Goal: Information Seeking & Learning: Learn about a topic

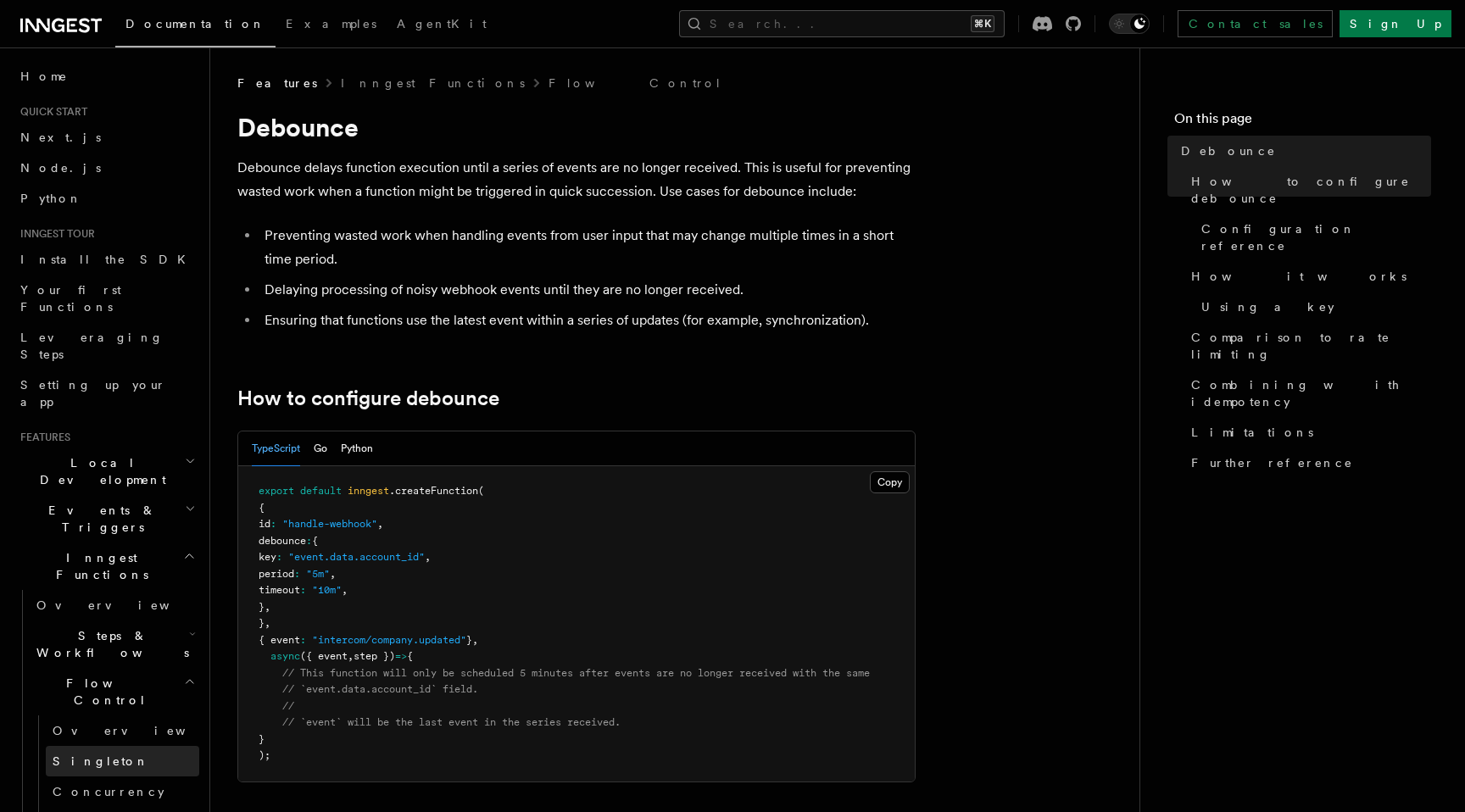
click at [95, 747] on link "Singleton" at bounding box center [122, 761] width 154 height 31
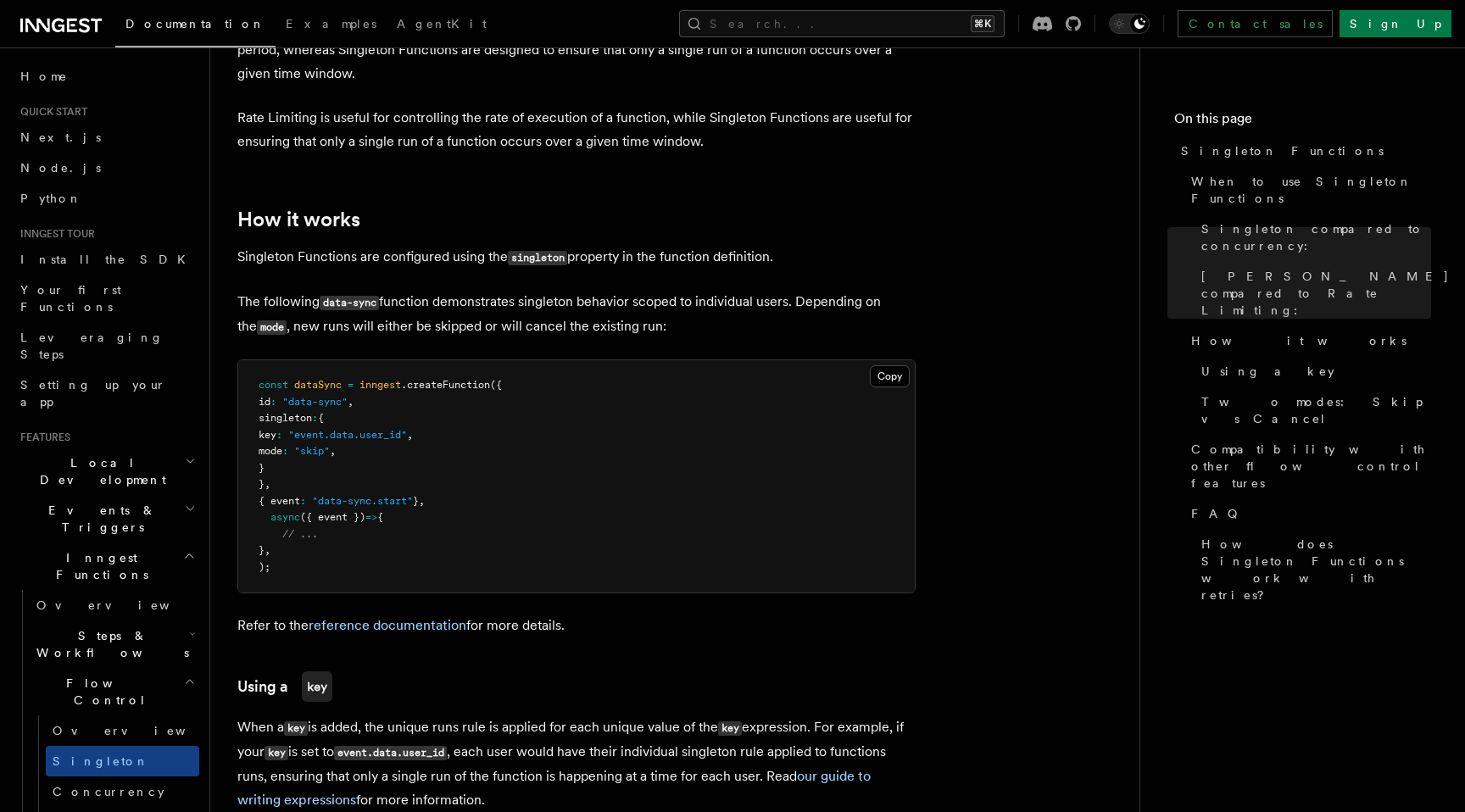
scroll to position [1101, 0]
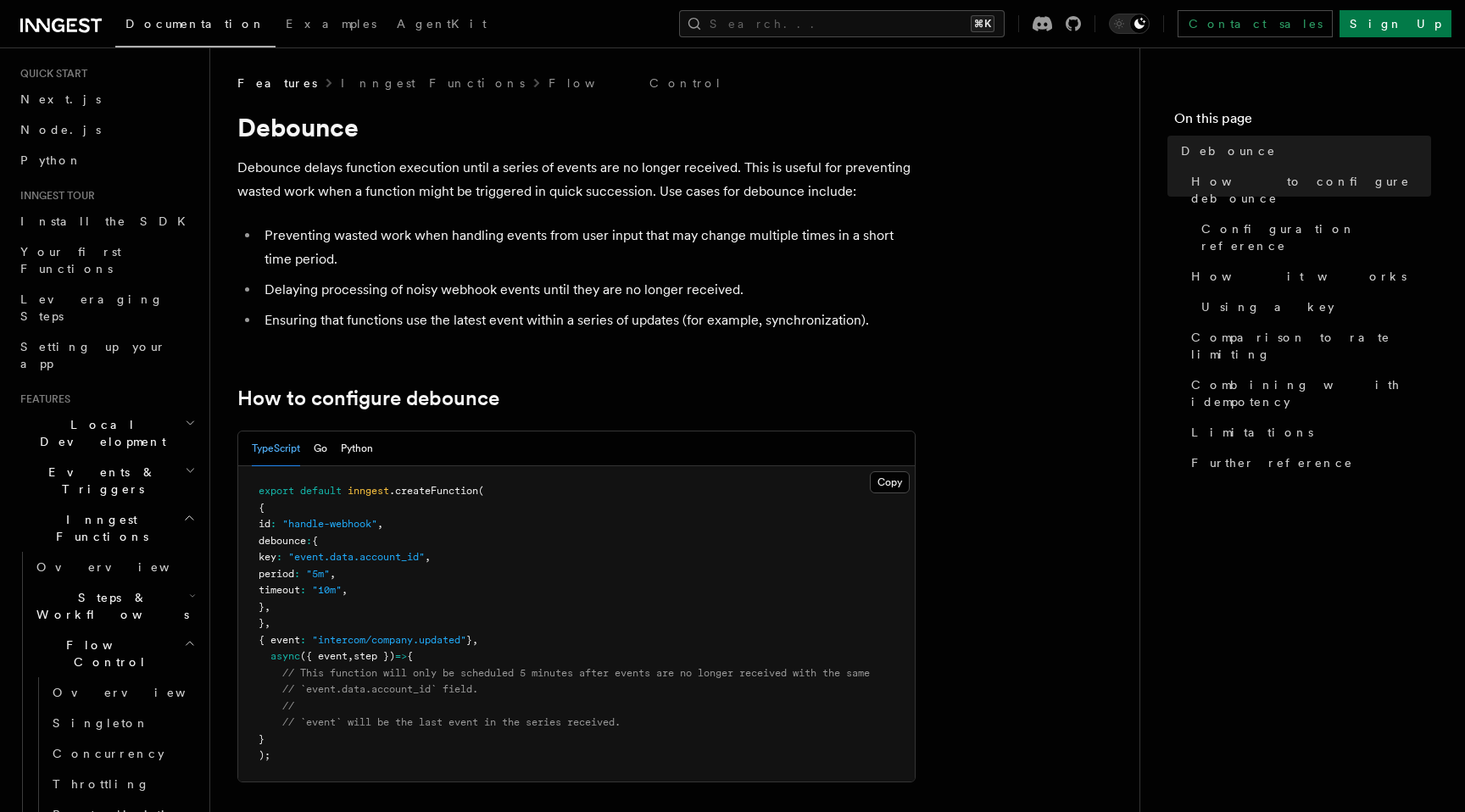
scroll to position [37, 0]
click at [113, 710] on link "Singleton" at bounding box center [122, 725] width 154 height 31
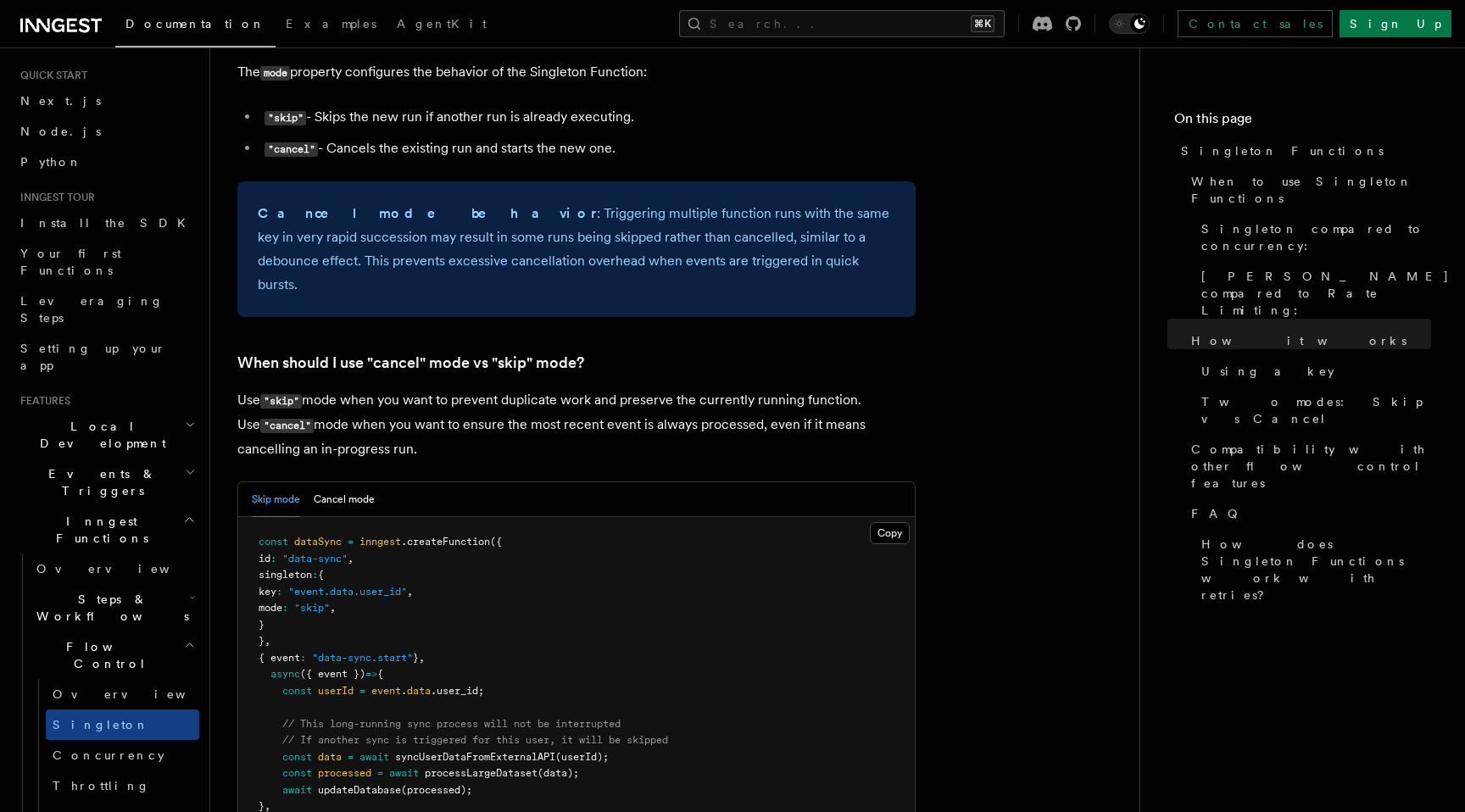
scroll to position [1958, 0]
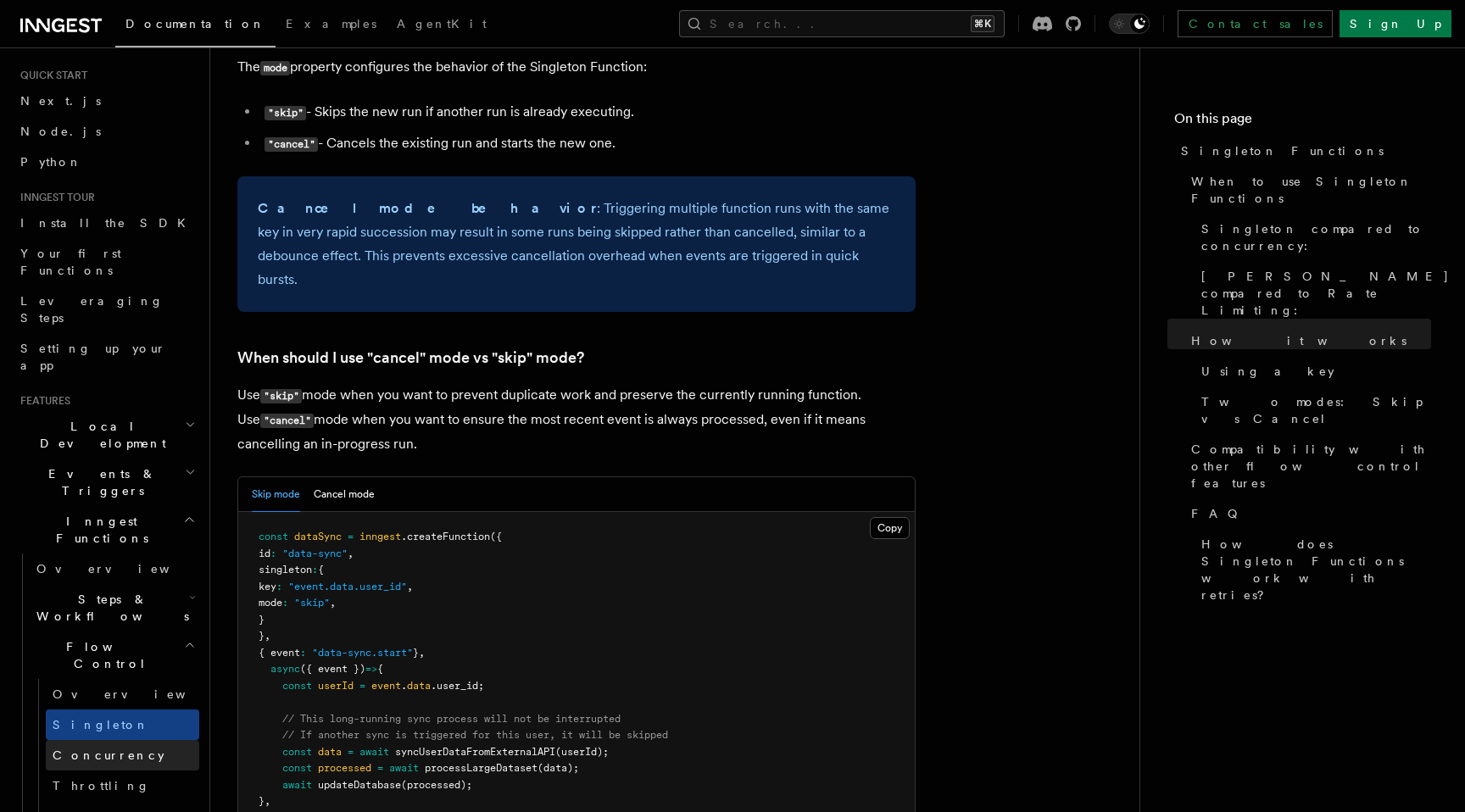
click at [108, 748] on span "Concurrency" at bounding box center [108, 755] width 112 height 14
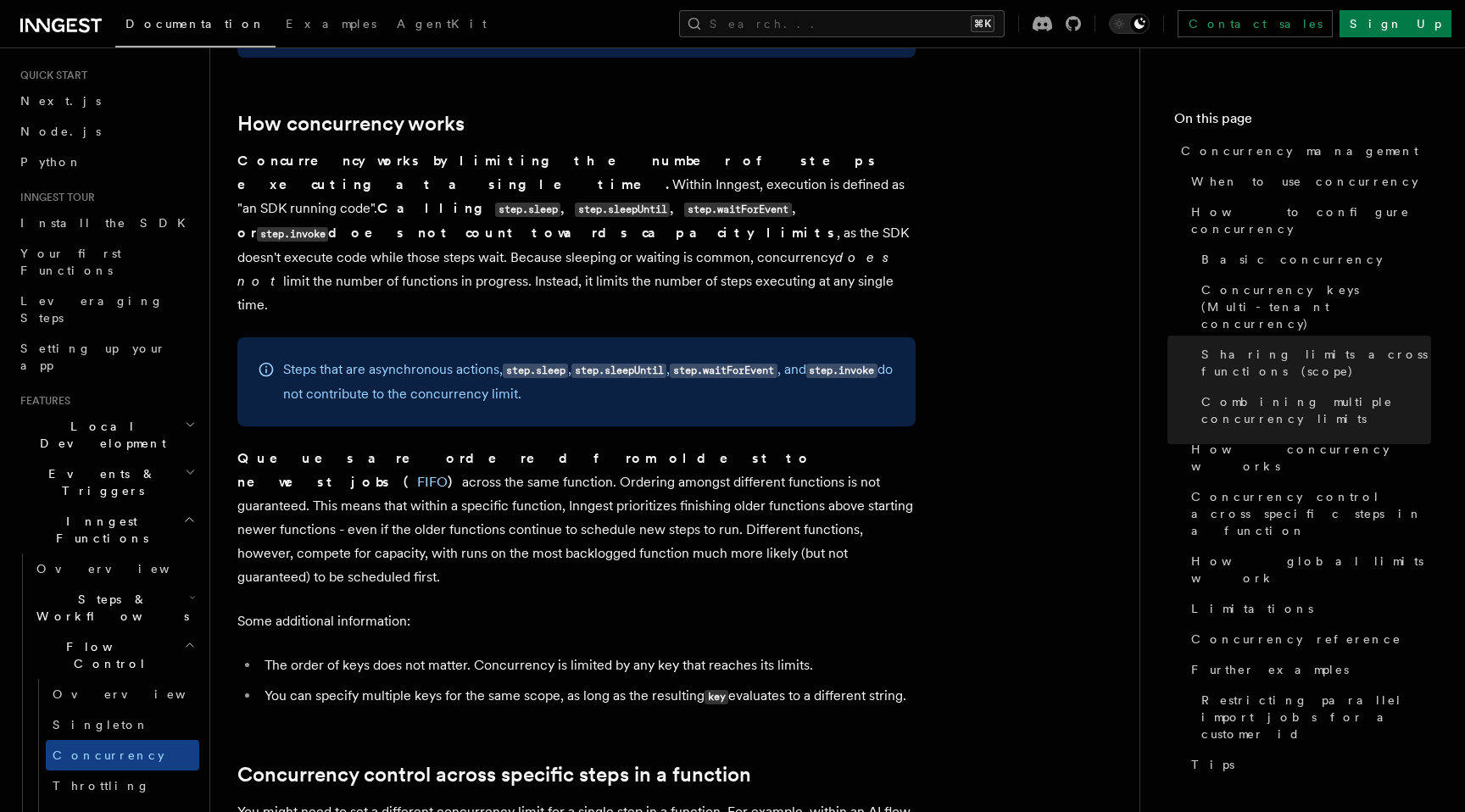
scroll to position [3508, 0]
